Goal: Transaction & Acquisition: Book appointment/travel/reservation

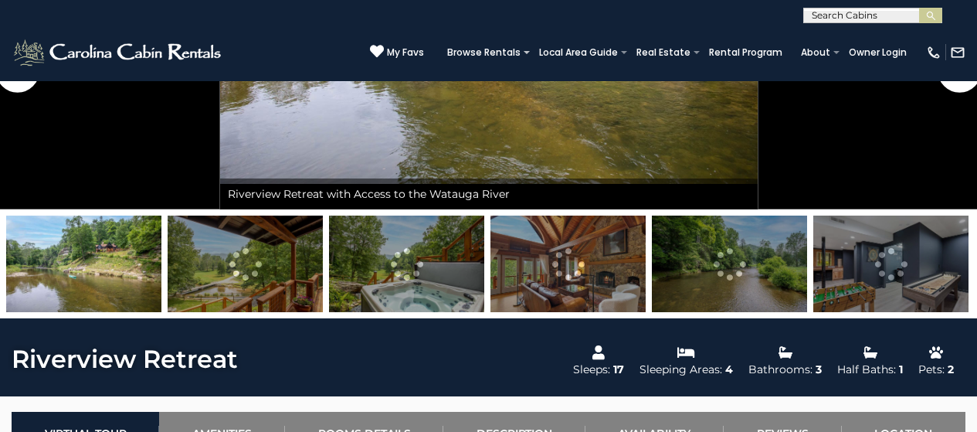
scroll to position [386, 0]
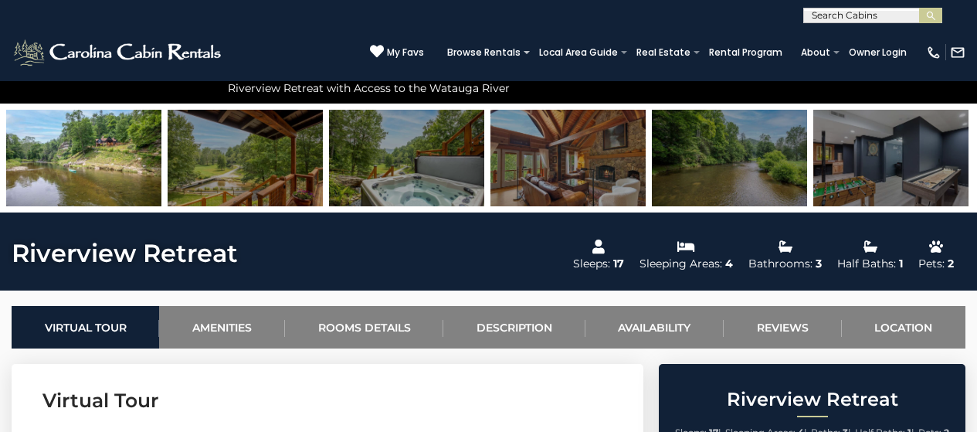
click at [103, 175] on img at bounding box center [83, 158] width 155 height 97
click at [137, 149] on img at bounding box center [83, 158] width 155 height 97
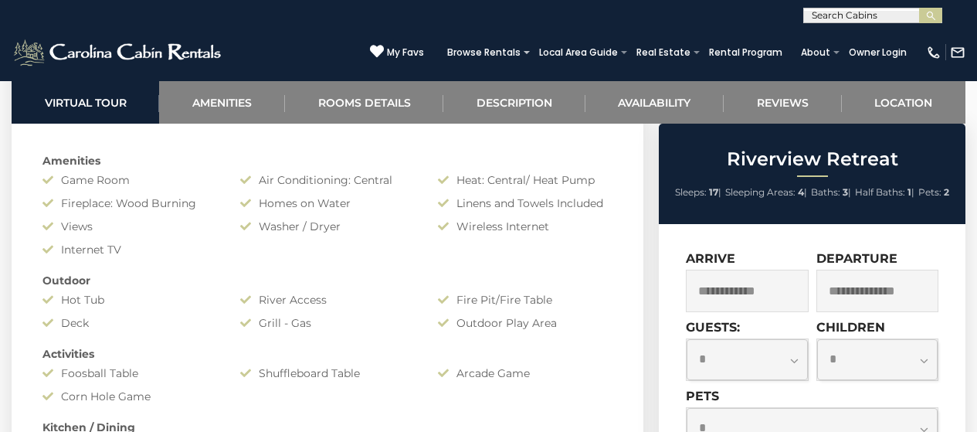
scroll to position [1158, 0]
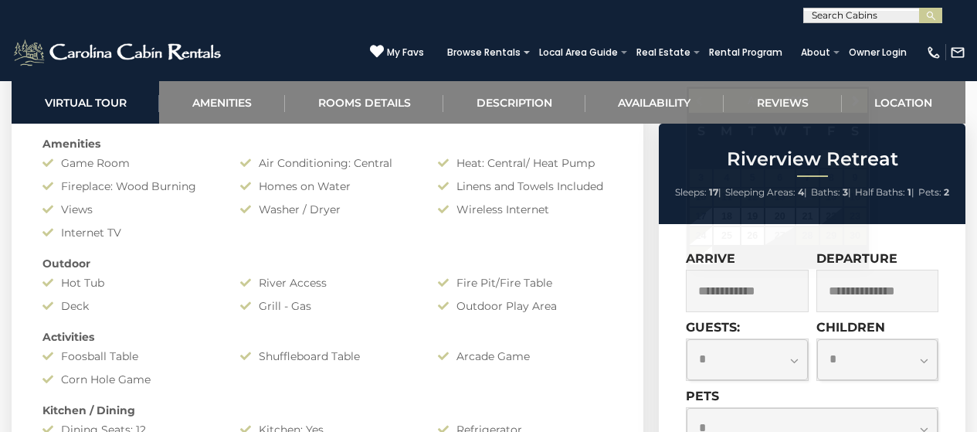
click at [723, 286] on input "text" at bounding box center [747, 291] width 122 height 42
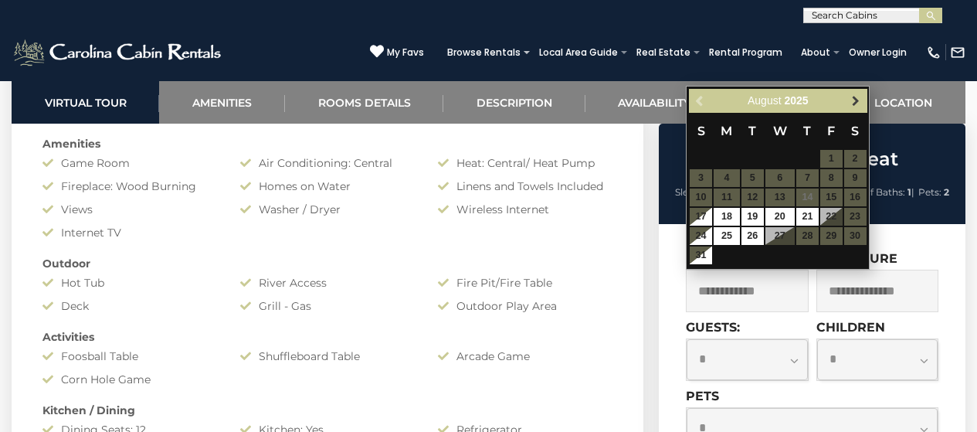
click at [853, 100] on span "Next" at bounding box center [855, 101] width 12 height 12
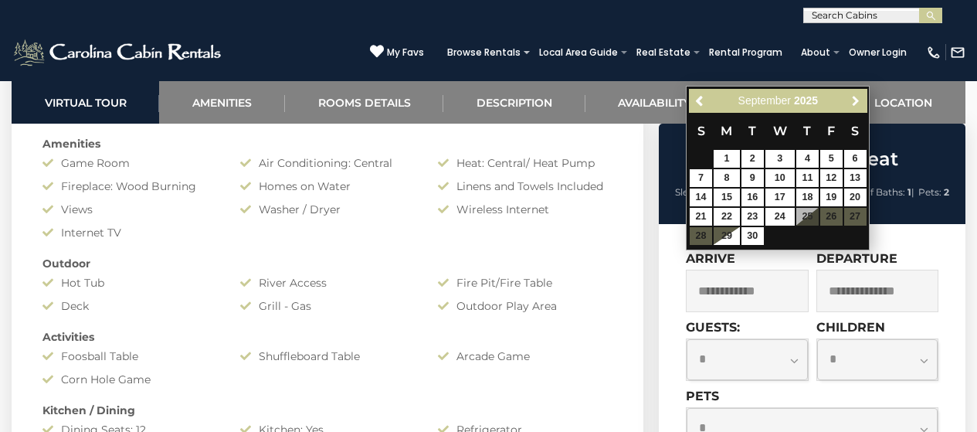
click at [853, 100] on span "Next" at bounding box center [855, 101] width 12 height 12
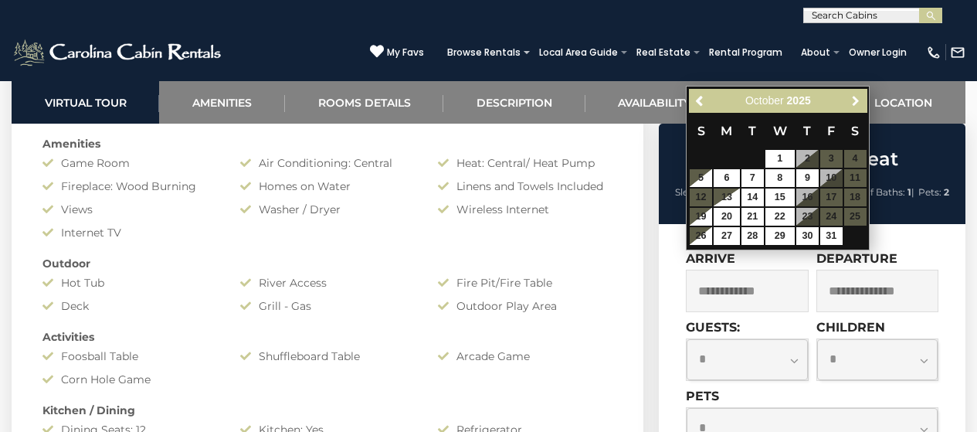
click at [853, 100] on span "Next" at bounding box center [855, 101] width 12 height 12
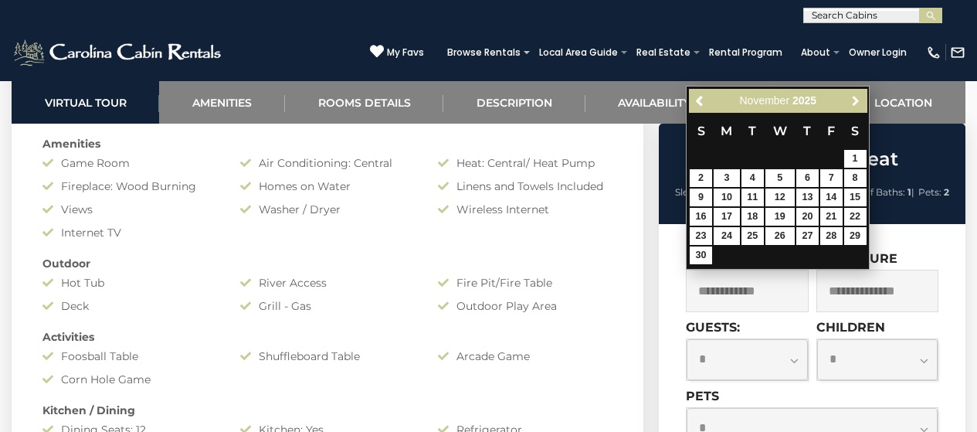
click at [853, 100] on span "Next" at bounding box center [855, 101] width 12 height 12
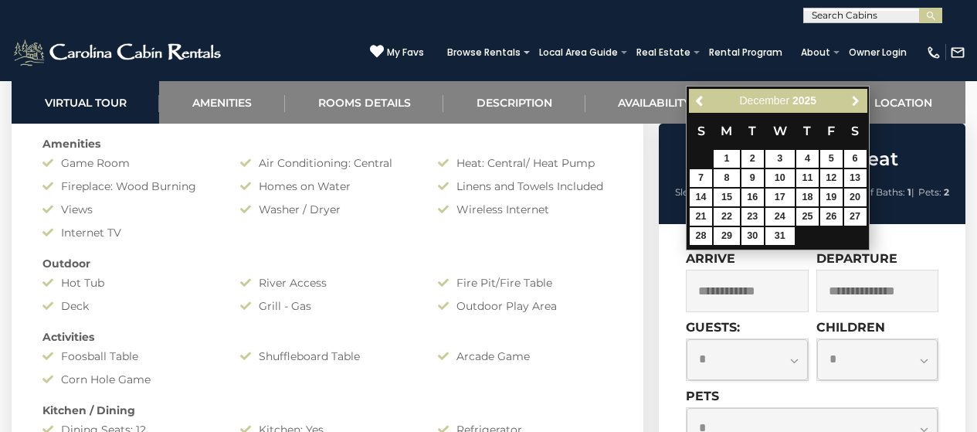
click at [853, 100] on span "Next" at bounding box center [855, 101] width 12 height 12
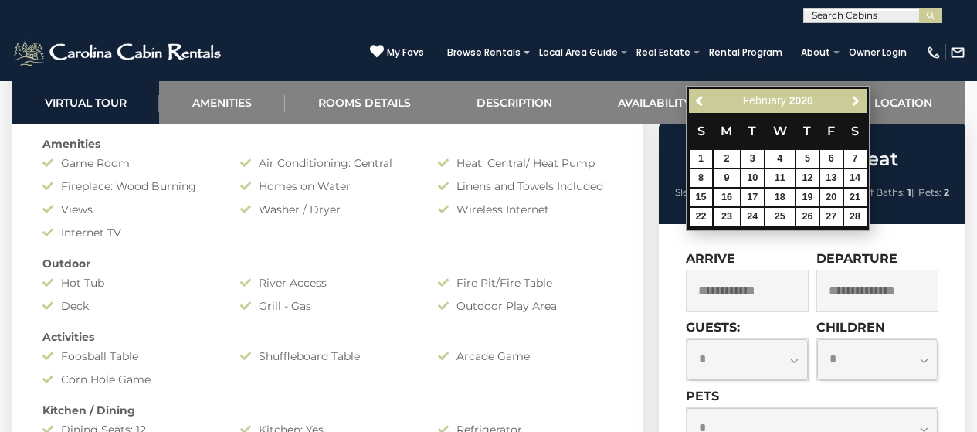
click at [853, 100] on span "Next" at bounding box center [855, 101] width 12 height 12
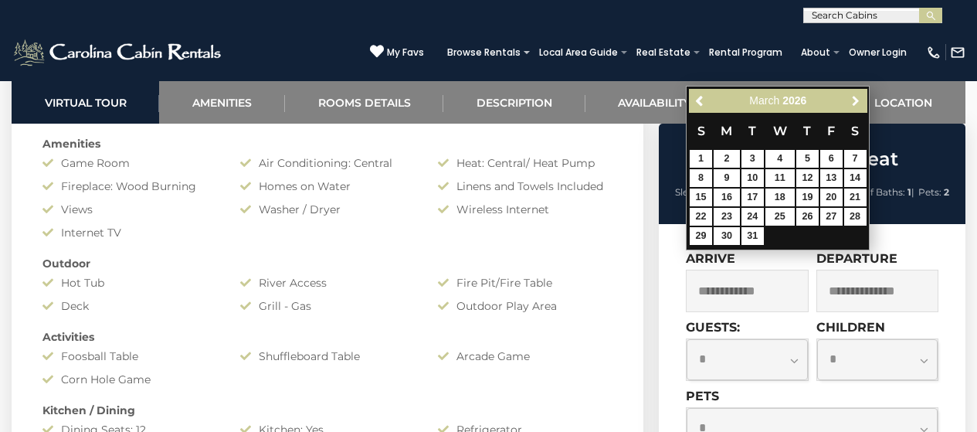
click at [853, 100] on span "Next" at bounding box center [855, 101] width 12 height 12
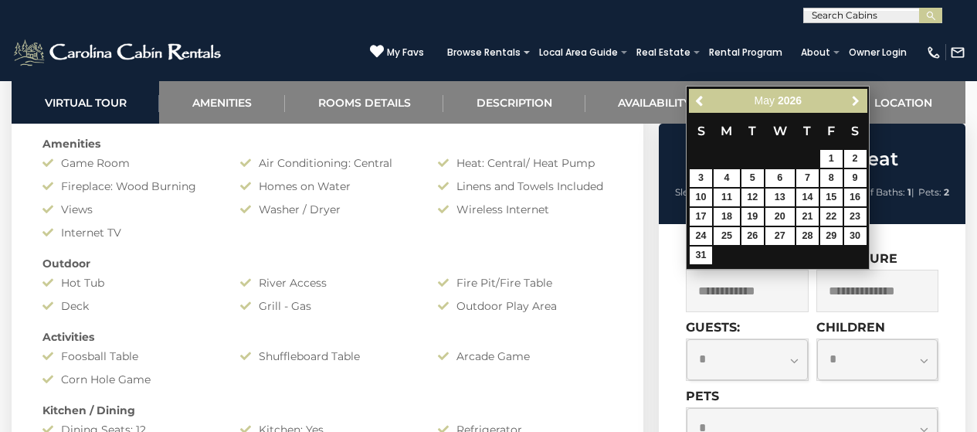
click at [853, 100] on span "Next" at bounding box center [855, 101] width 12 height 12
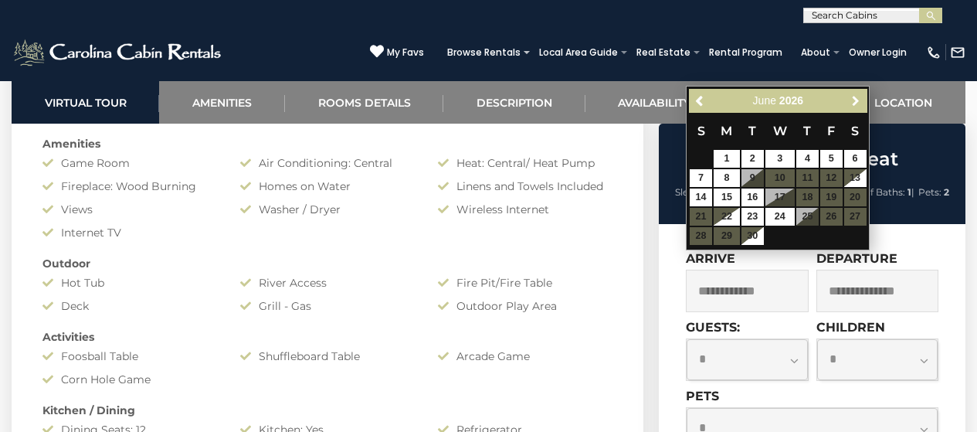
click at [853, 100] on span "Next" at bounding box center [855, 101] width 12 height 12
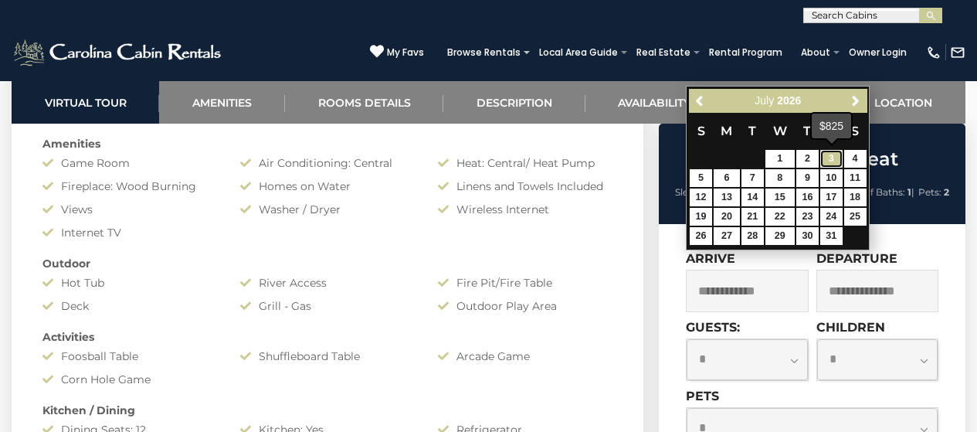
click at [830, 158] on link "3" at bounding box center [831, 159] width 22 height 18
type input "**********"
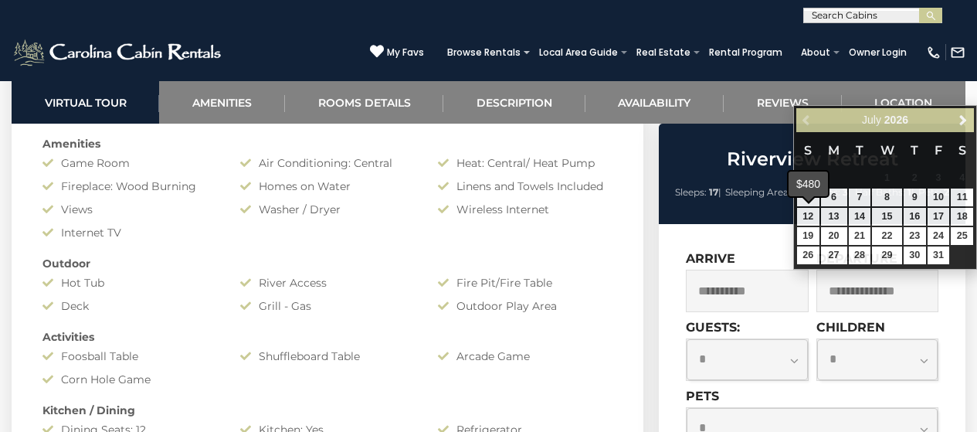
click at [812, 199] on span at bounding box center [808, 198] width 12 height 6
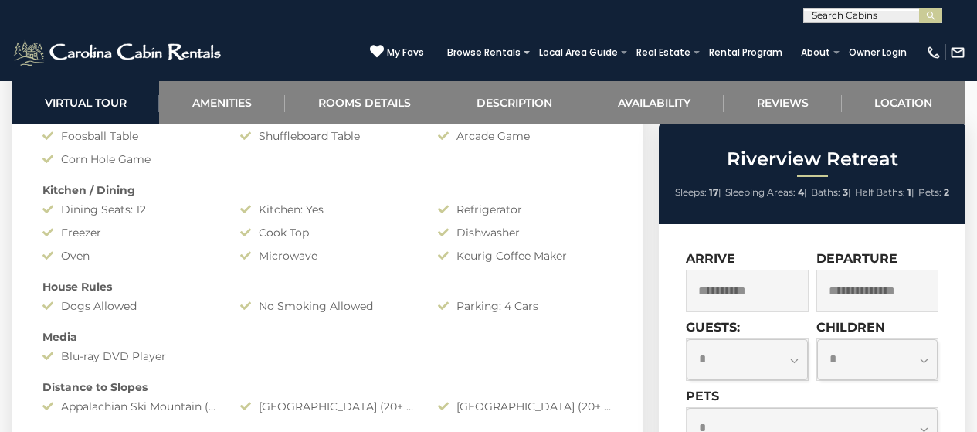
scroll to position [1390, 0]
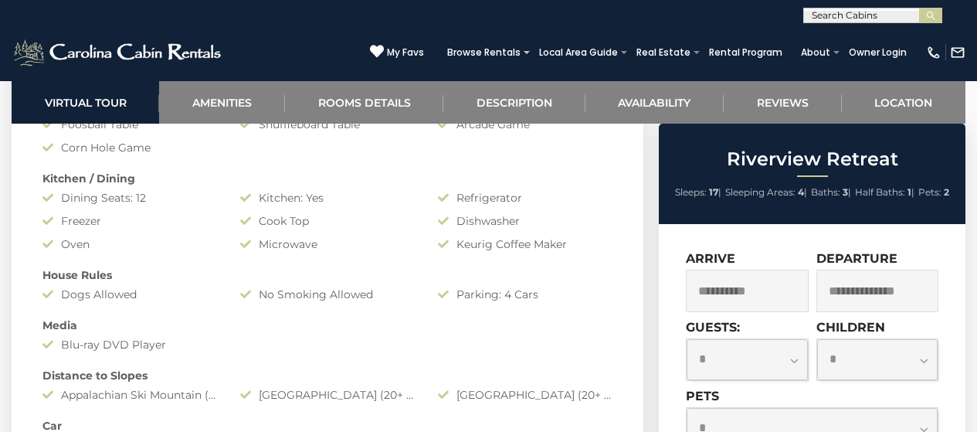
click at [859, 287] on input "text" at bounding box center [877, 291] width 122 height 42
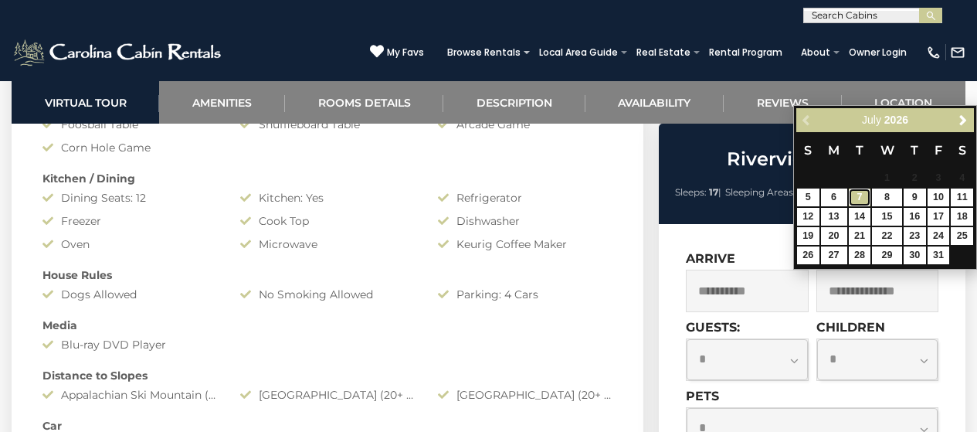
click at [854, 195] on link "7" at bounding box center [860, 197] width 22 height 18
type input "**********"
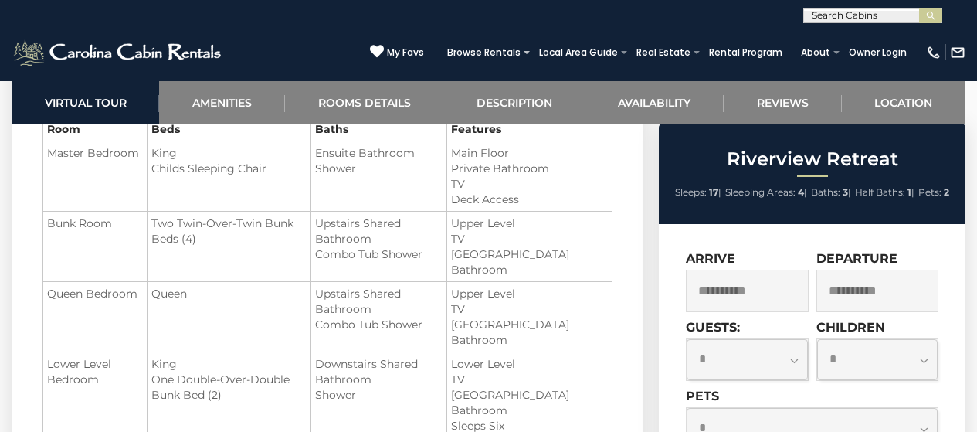
scroll to position [1853, 0]
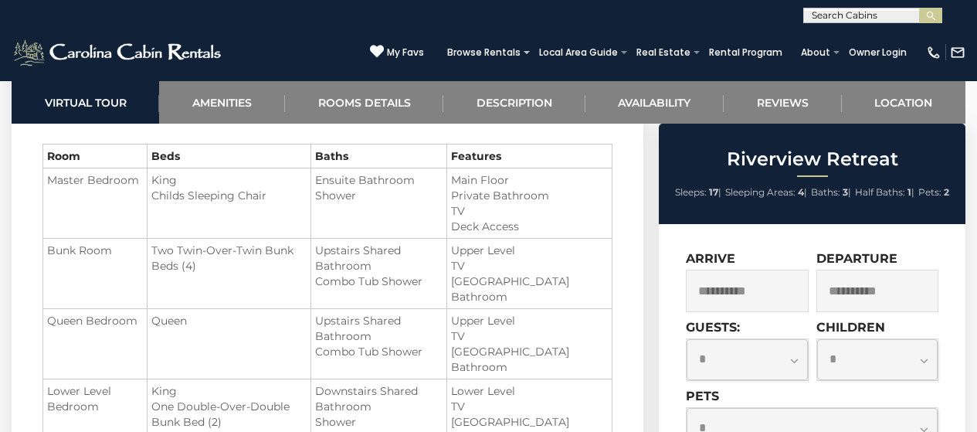
click at [749, 294] on input "**********" at bounding box center [747, 291] width 122 height 42
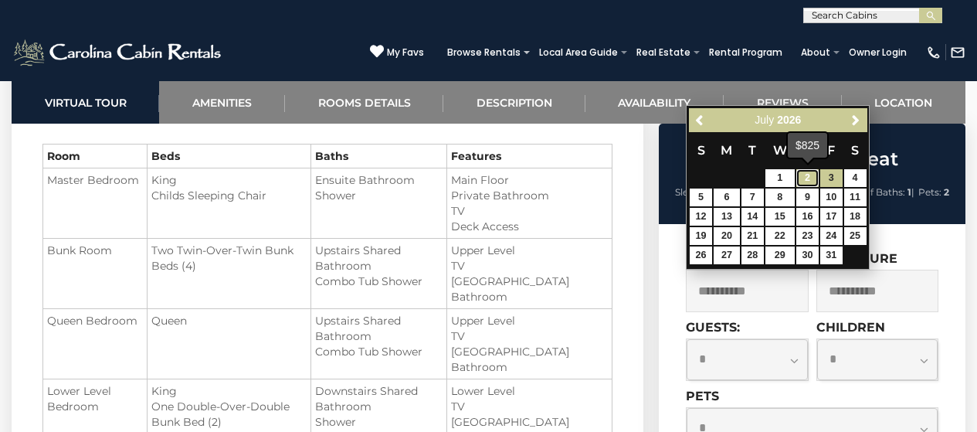
click at [812, 176] on link "2" at bounding box center [807, 178] width 22 height 18
type input "**********"
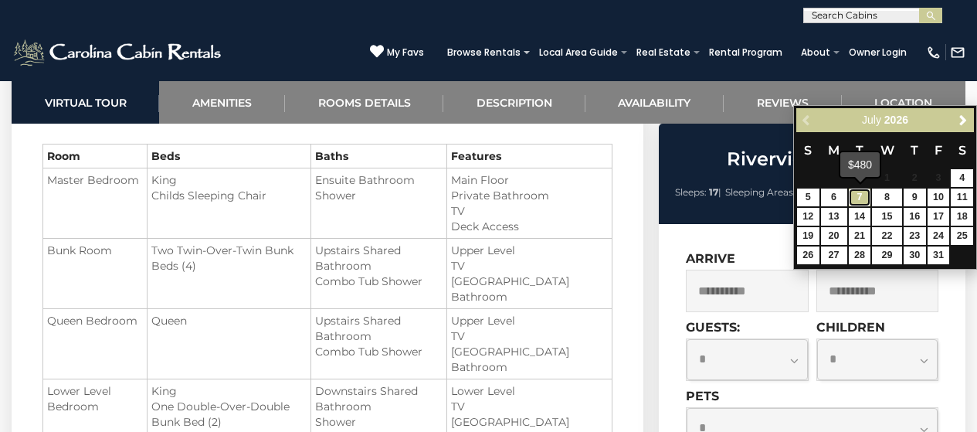
click at [856, 195] on link "7" at bounding box center [860, 197] width 22 height 18
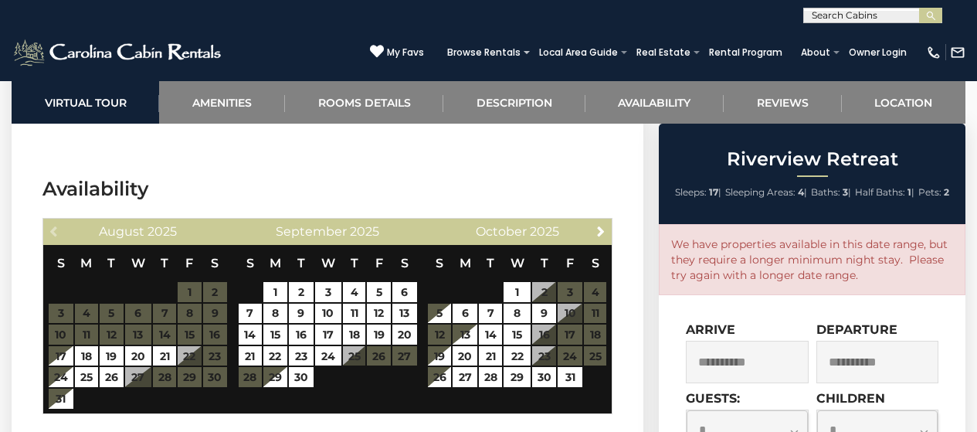
scroll to position [4556, 0]
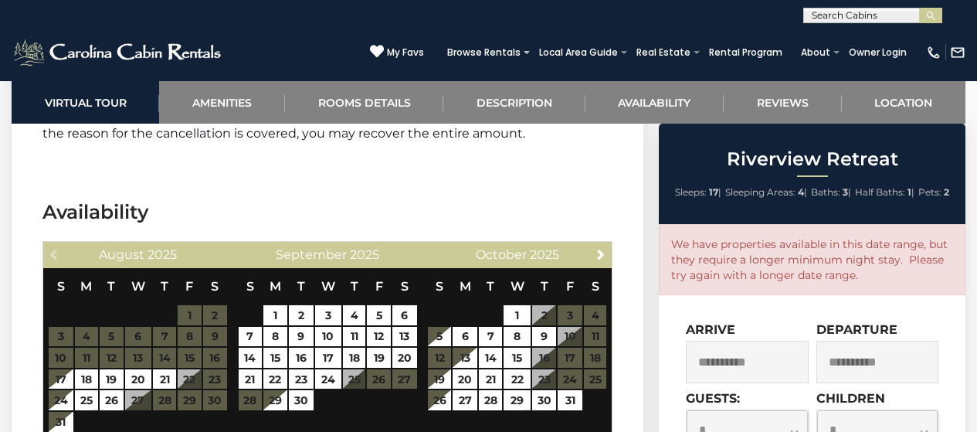
click at [846, 365] on input "**********" at bounding box center [877, 362] width 122 height 42
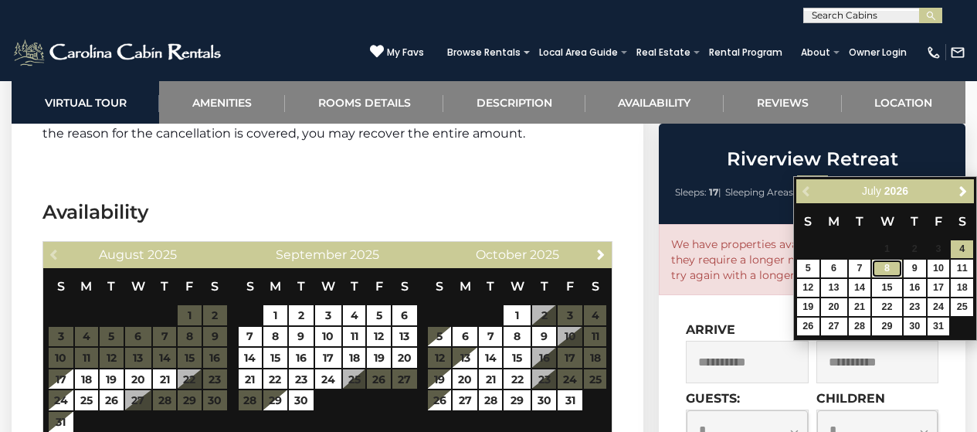
click at [890, 268] on link "8" at bounding box center [886, 268] width 29 height 18
type input "**********"
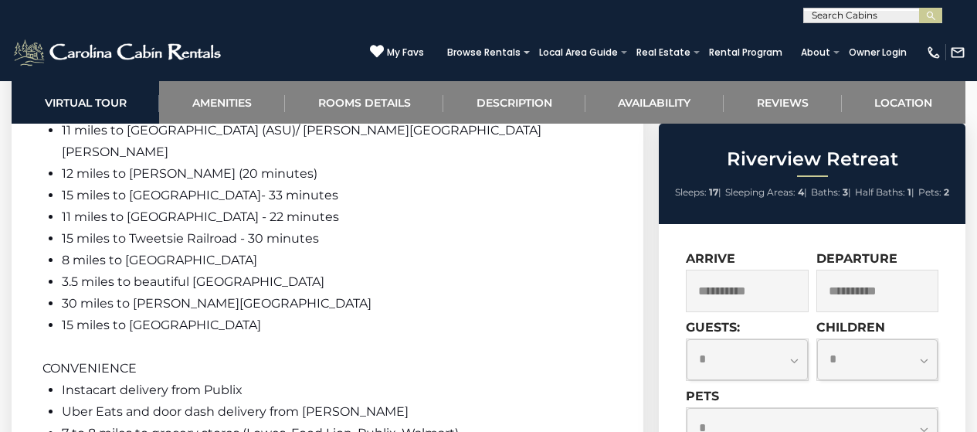
scroll to position [3938, 0]
